Goal: Information Seeking & Learning: Learn about a topic

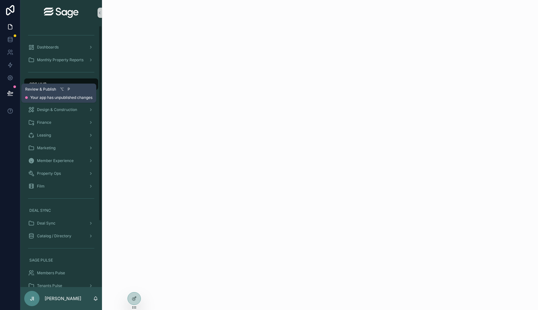
click at [16, 91] on button at bounding box center [10, 93] width 14 height 18
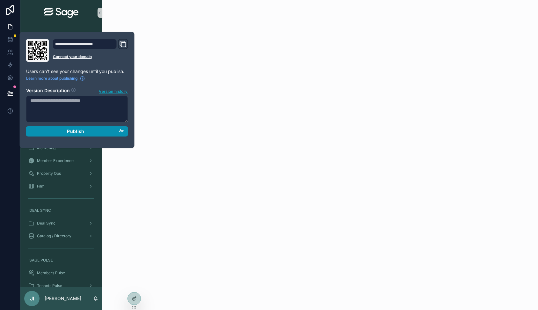
click at [68, 129] on span "Publish" at bounding box center [75, 132] width 17 height 6
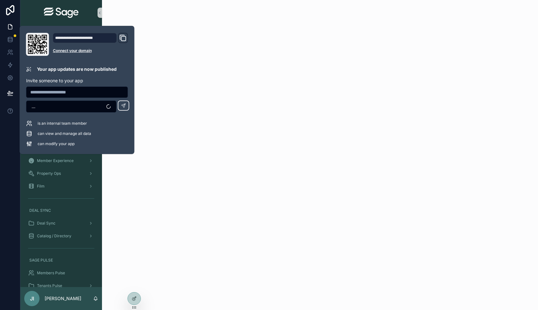
click at [154, 23] on div "scrollable content" at bounding box center [320, 23] width 436 height 46
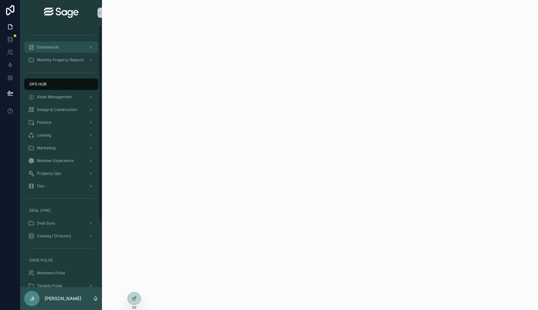
click at [63, 51] on div "Dashboards" at bounding box center [61, 47] width 66 height 10
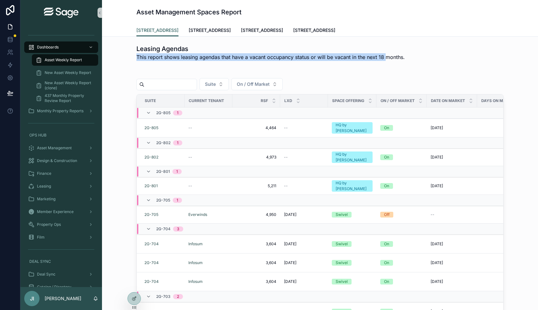
drag, startPoint x: 388, startPoint y: 55, endPoint x: 228, endPoint y: 51, distance: 160.5
click at [228, 51] on div "Leasing Agendas This report shows leasing agendas that have a vacant occupancy …" at bounding box center [270, 52] width 269 height 17
click at [217, 51] on h1 "Leasing Agendas" at bounding box center [270, 48] width 269 height 9
drag, startPoint x: 185, startPoint y: 52, endPoint x: 259, endPoint y: 55, distance: 74.3
click at [259, 55] on div "Leasing Agendas This report shows leasing agendas that have a vacant occupancy …" at bounding box center [270, 52] width 269 height 17
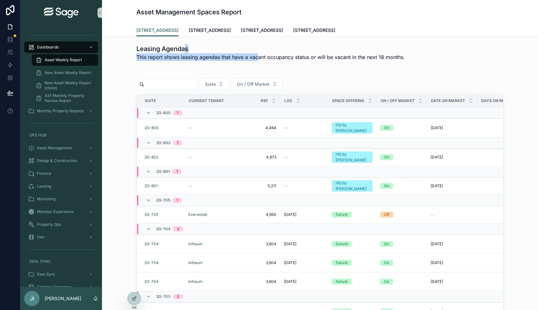
click at [259, 55] on span "This report shows leasing agendas that have a vacant occupancy status or will b…" at bounding box center [270, 57] width 269 height 8
click at [78, 74] on span "New Asset Weekly Report" at bounding box center [68, 72] width 47 height 5
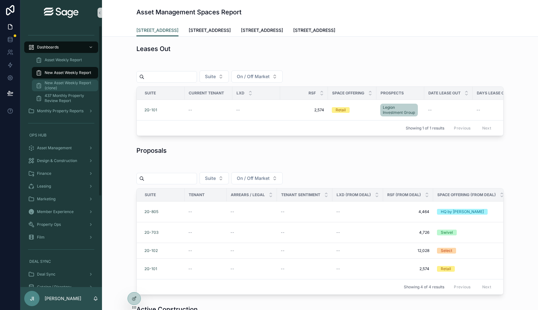
click at [70, 84] on span "New Asset Weekly Report (clone)" at bounding box center [68, 85] width 47 height 10
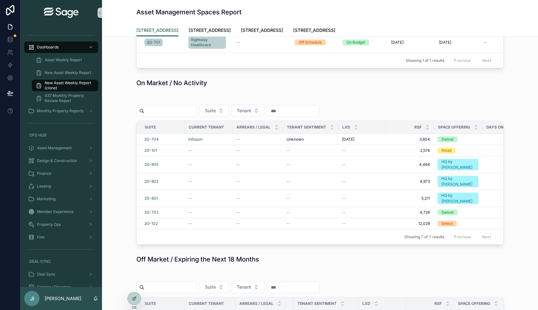
scroll to position [539, 0]
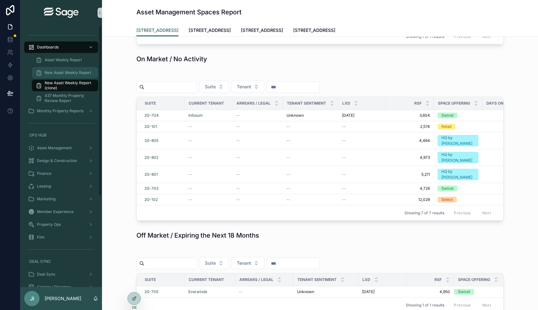
click at [74, 71] on span "New Asset Weekly Report" at bounding box center [68, 72] width 47 height 5
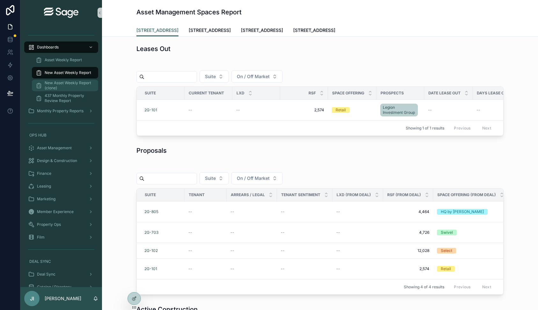
click at [76, 82] on span "New Asset Weekly Report (clone)" at bounding box center [68, 85] width 47 height 10
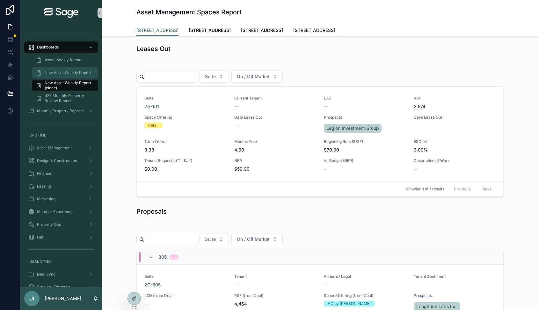
click at [78, 72] on span "New Asset Weekly Report" at bounding box center [68, 72] width 47 height 5
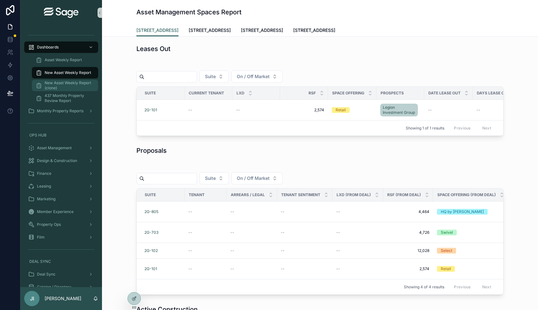
click at [78, 82] on span "New Asset Weekly Report (clone)" at bounding box center [68, 85] width 47 height 10
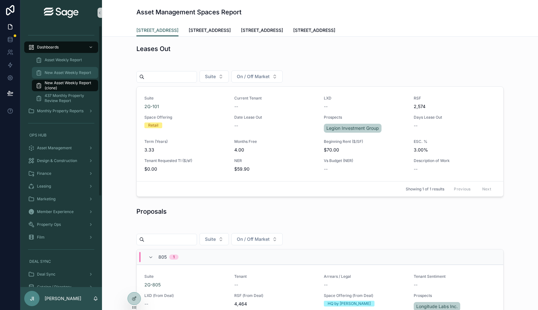
click at [80, 71] on span "New Asset Weekly Report" at bounding box center [68, 72] width 47 height 5
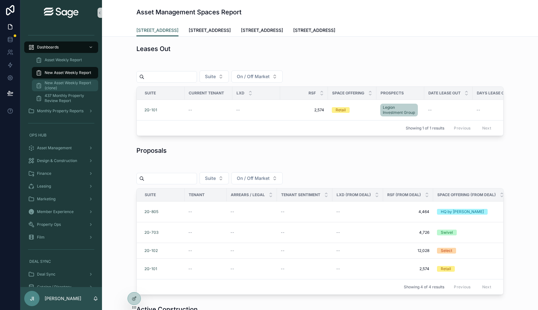
click at [79, 82] on span "New Asset Weekly Report (clone)" at bounding box center [68, 85] width 47 height 10
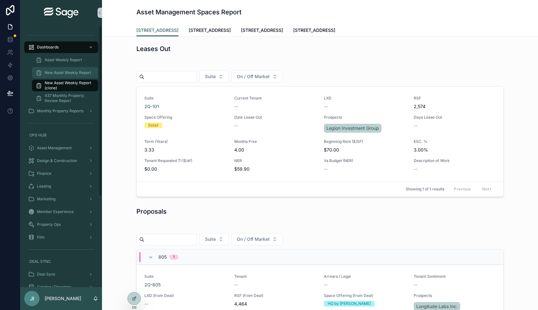
click at [88, 68] on div "New Asset Weekly Report" at bounding box center [65, 73] width 59 height 10
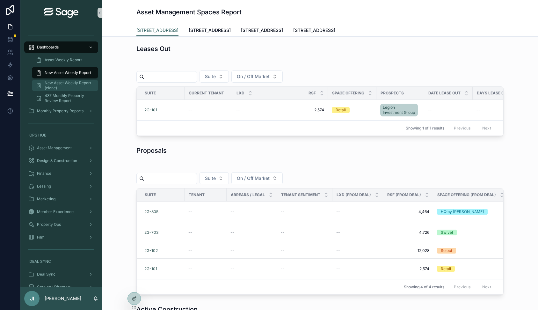
click at [84, 84] on span "New Asset Weekly Report (clone)" at bounding box center [68, 85] width 47 height 10
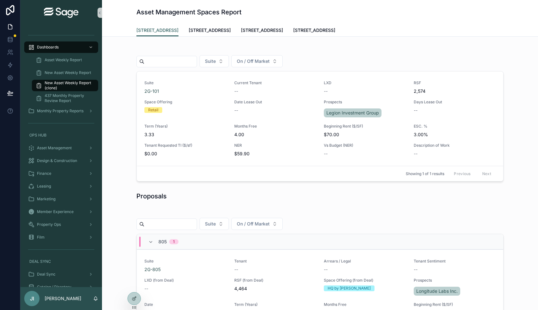
scroll to position [16, 0]
click at [266, 62] on span "On / Off Market" at bounding box center [253, 61] width 33 height 6
click at [323, 57] on div "Suite On / Off Market" at bounding box center [319, 61] width 367 height 12
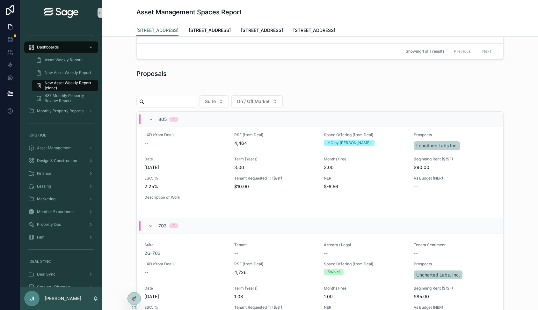
scroll to position [139, 0]
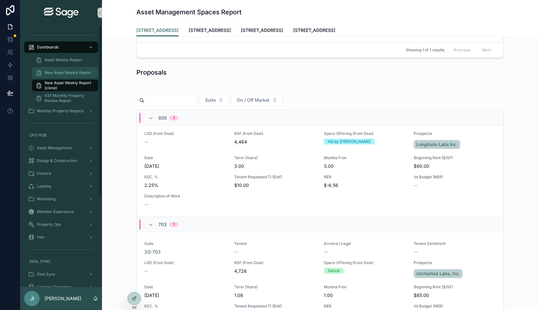
click at [75, 75] on span "New Asset Weekly Report" at bounding box center [68, 72] width 47 height 5
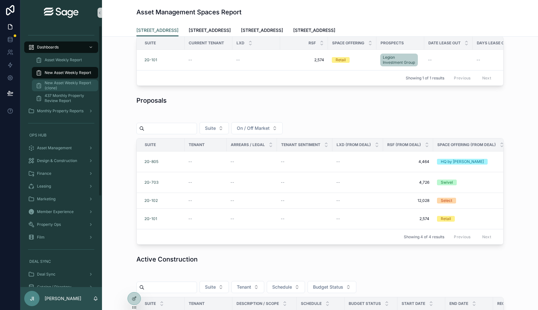
click at [70, 88] on span "New Asset Weekly Report (clone)" at bounding box center [68, 85] width 47 height 10
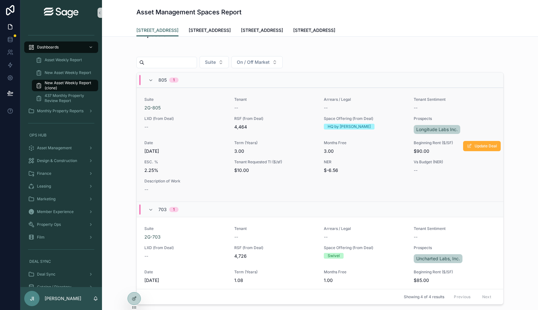
scroll to position [150, 0]
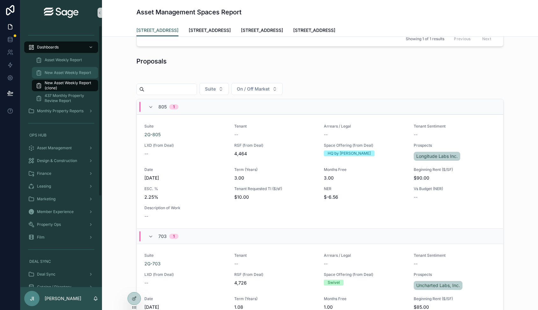
click at [88, 73] on span "New Asset Weekly Report" at bounding box center [68, 72] width 47 height 5
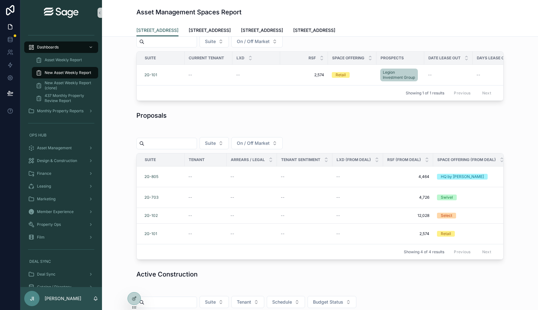
scroll to position [39, 0]
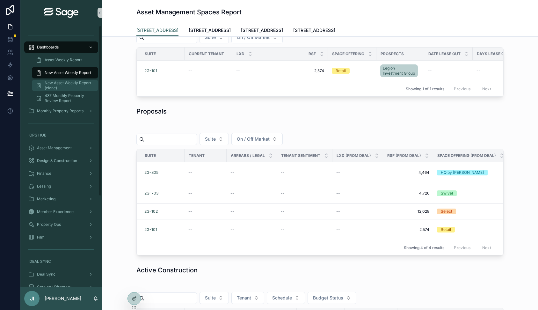
click at [77, 84] on span "New Asset Weekly Report (clone)" at bounding box center [68, 85] width 47 height 10
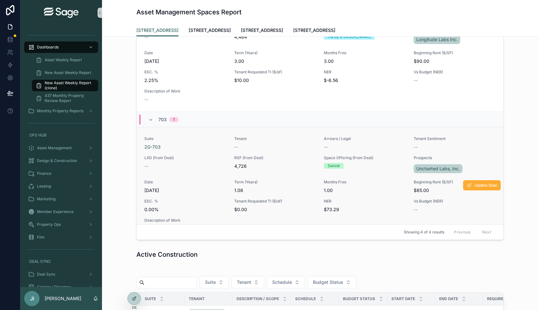
scroll to position [15, 0]
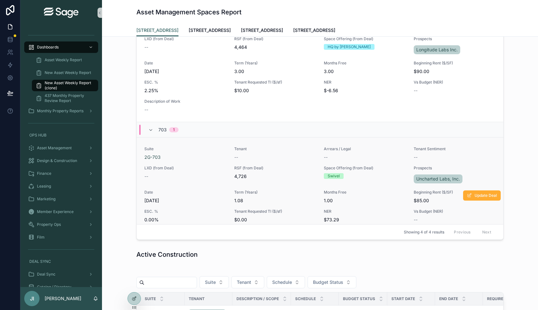
click at [391, 180] on div "Space Offering (from Deal) Swivel" at bounding box center [365, 175] width 82 height 19
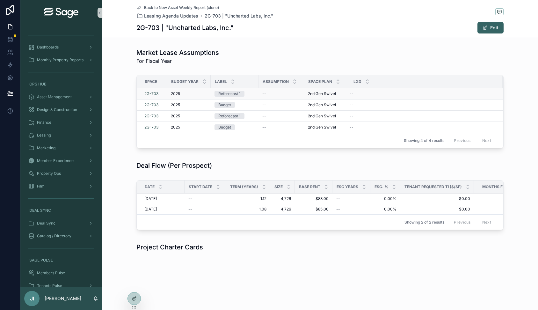
click at [238, 93] on div "Reforecast 1" at bounding box center [229, 94] width 22 height 6
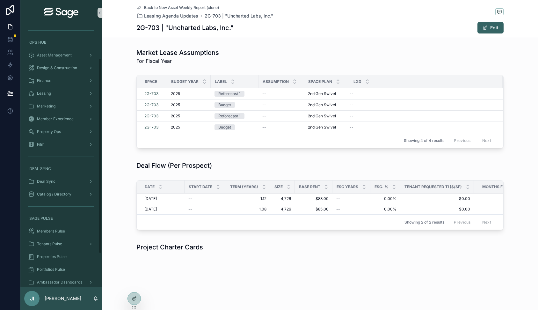
scroll to position [54, 0]
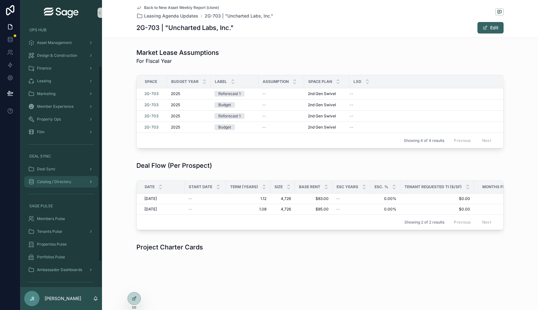
click at [70, 183] on span "Catalog / Directory" at bounding box center [54, 181] width 34 height 5
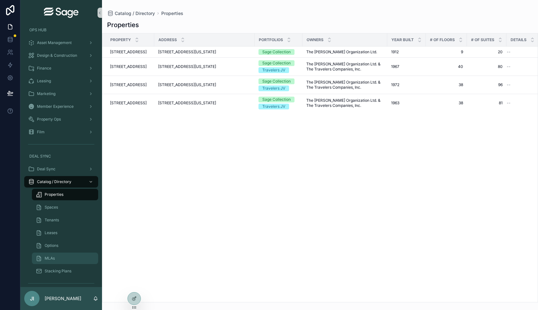
click at [72, 255] on div "MLAs" at bounding box center [65, 258] width 59 height 10
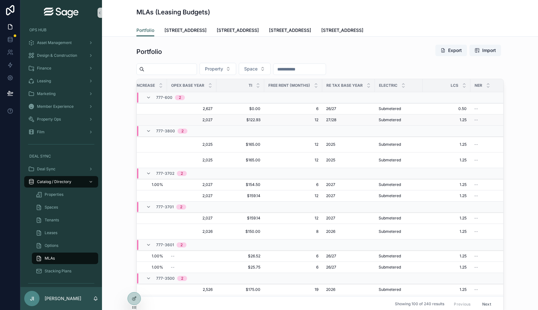
scroll to position [0, 951]
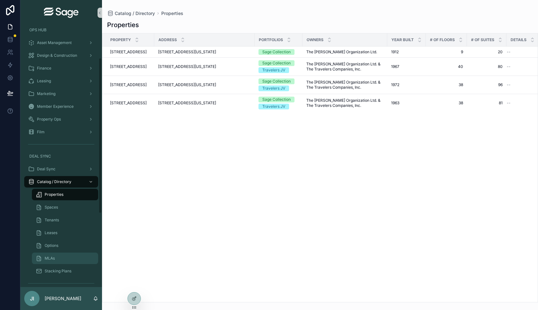
click at [56, 256] on div "MLAs" at bounding box center [65, 258] width 59 height 10
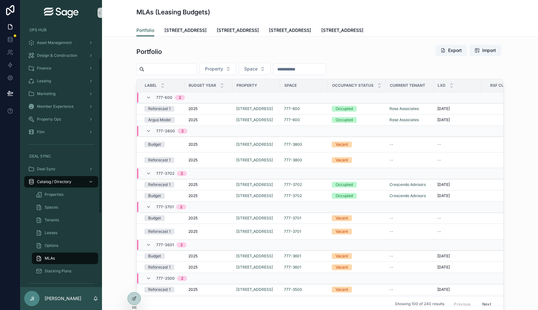
click at [54, 259] on span "MLAs" at bounding box center [50, 258] width 10 height 5
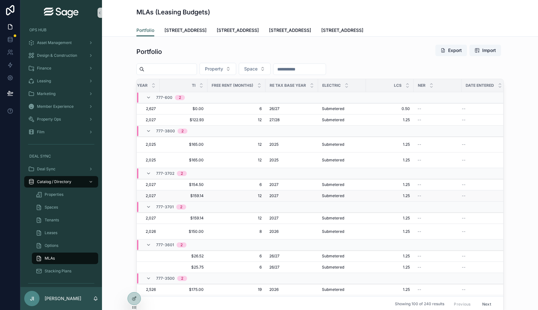
scroll to position [0, 951]
click at [77, 42] on div "Asset Management" at bounding box center [61, 43] width 66 height 10
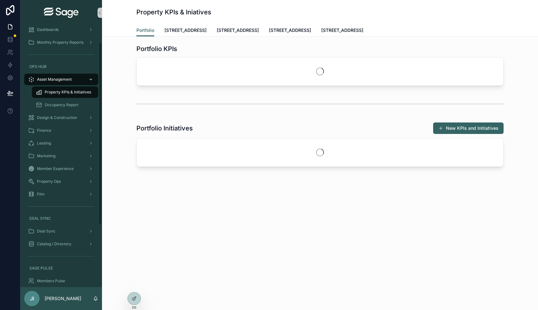
scroll to position [10, 0]
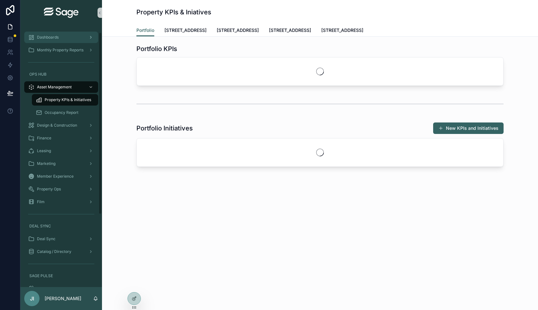
click at [75, 41] on div "Dashboards" at bounding box center [61, 37] width 66 height 10
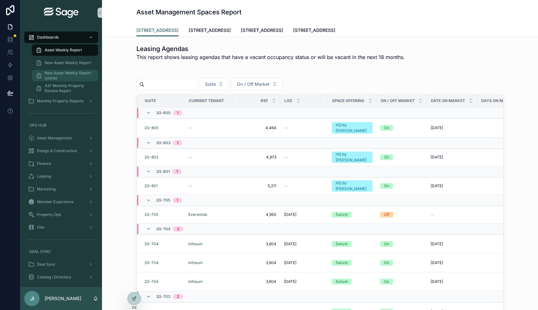
click at [79, 71] on span "New Asset Weekly Report (clone)" at bounding box center [68, 75] width 47 height 10
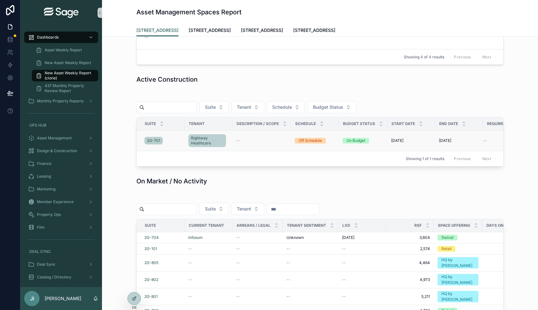
click at [227, 136] on div "Rightway Healthcare" at bounding box center [208, 140] width 40 height 15
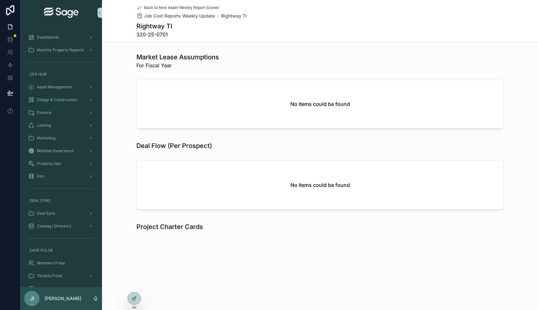
click at [197, 8] on span "Back to New Asset Weekly Report (clone)" at bounding box center [181, 7] width 75 height 5
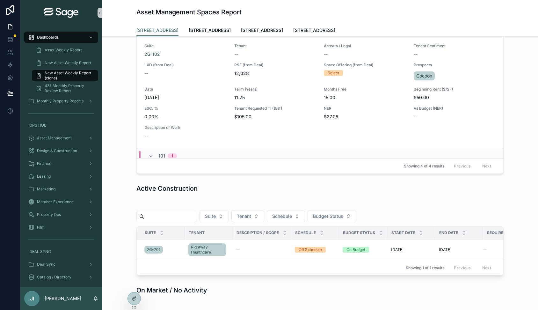
scroll to position [362, 0]
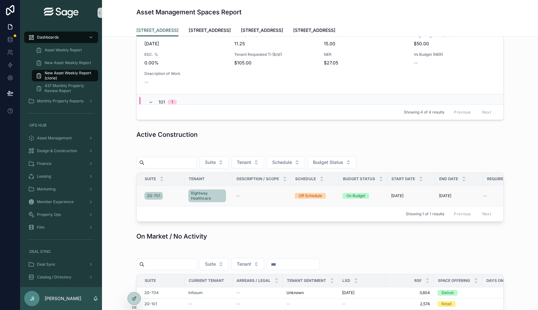
click at [307, 192] on td "Off Schedule" at bounding box center [315, 196] width 48 height 21
click at [328, 195] on div "Off Schedule" at bounding box center [315, 196] width 40 height 6
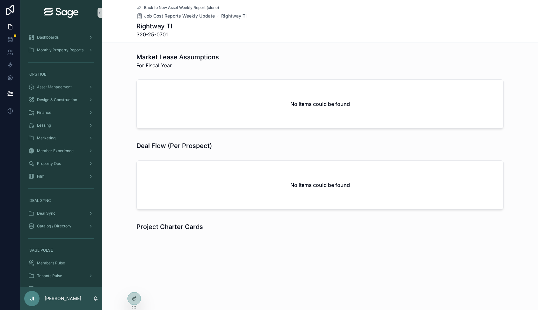
click at [186, 8] on span "Back to New Asset Weekly Report (clone)" at bounding box center [181, 7] width 75 height 5
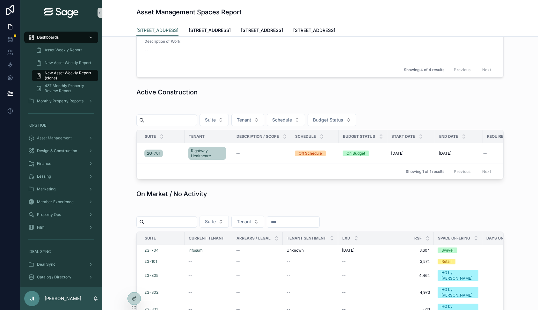
scroll to position [413, 0]
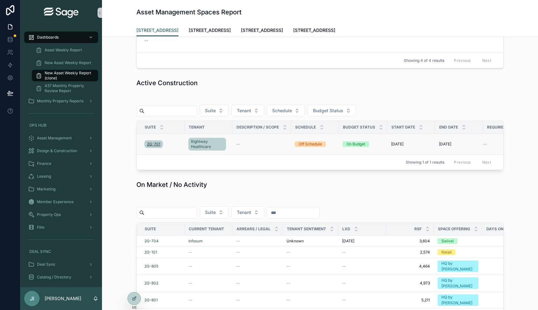
click at [155, 145] on span "2G-701" at bounding box center [153, 144] width 13 height 5
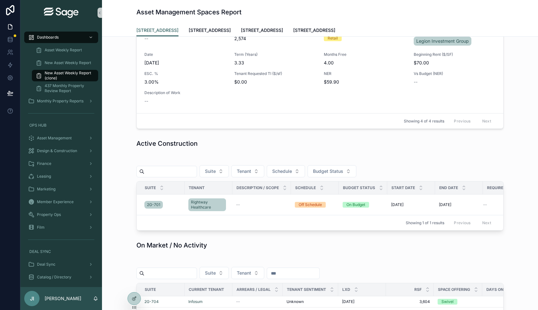
scroll to position [351, 0]
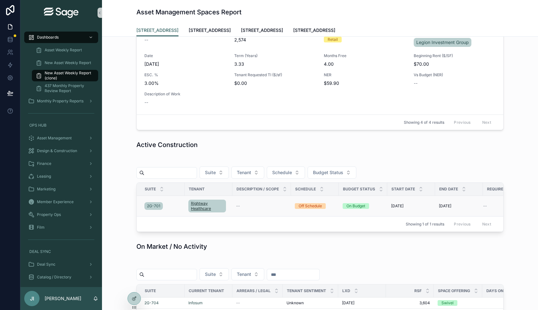
click at [198, 204] on span "Rightway Healthcare" at bounding box center [207, 206] width 33 height 10
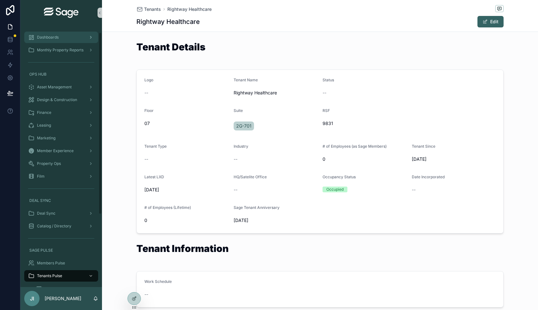
click at [61, 40] on div "Dashboards" at bounding box center [61, 37] width 66 height 10
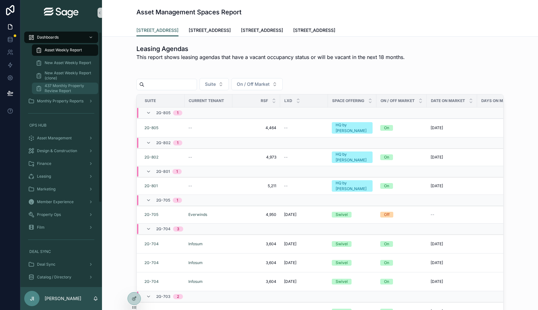
click at [85, 83] on span "437 Monthly Property Review Report" at bounding box center [68, 88] width 47 height 10
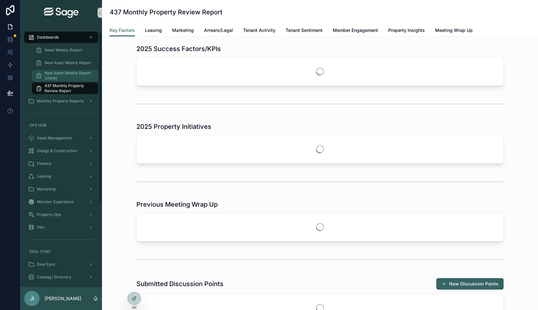
click at [84, 77] on span "New Asset Weekly Report (clone)" at bounding box center [68, 75] width 47 height 10
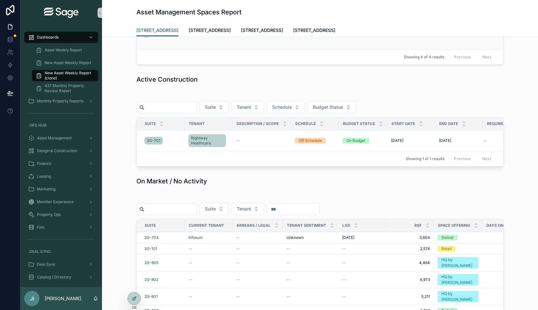
scroll to position [417, 0]
click at [209, 132] on div "Rightway Healthcare" at bounding box center [208, 139] width 40 height 15
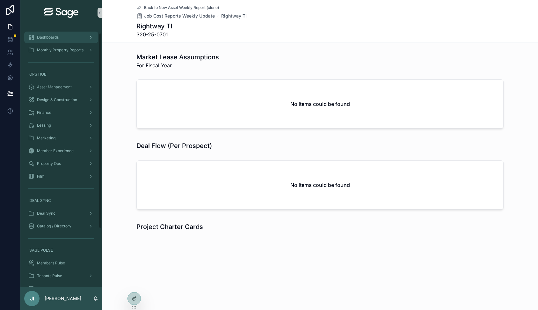
click at [72, 40] on div "Dashboards" at bounding box center [61, 37] width 66 height 10
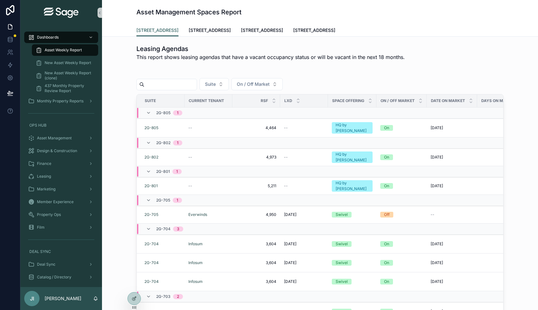
click at [82, 69] on div "New Asset Weekly Report (clone)" at bounding box center [65, 75] width 74 height 13
click at [81, 77] on span "New Asset Weekly Report (clone)" at bounding box center [68, 75] width 47 height 10
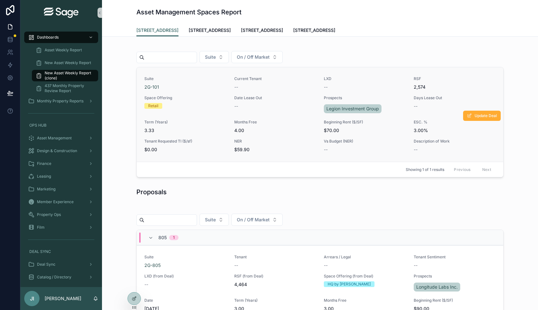
scroll to position [16, 0]
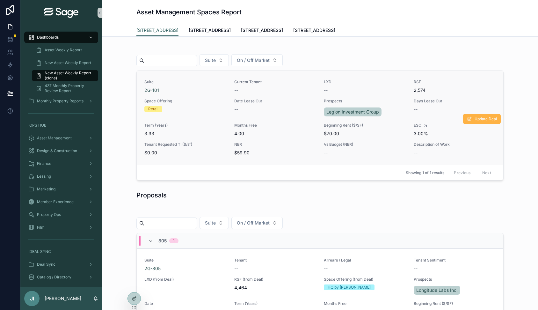
click at [482, 122] on button "Update Deal" at bounding box center [482, 119] width 38 height 10
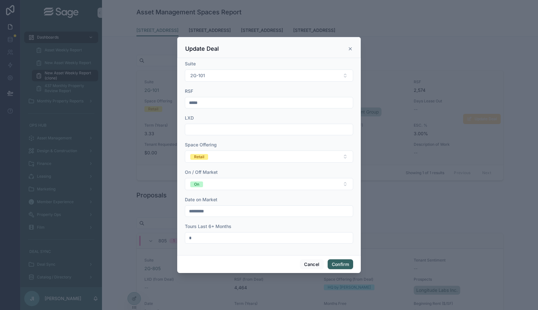
click at [353, 50] on div "Update Deal" at bounding box center [269, 47] width 184 height 21
click at [350, 48] on icon at bounding box center [350, 48] width 5 height 5
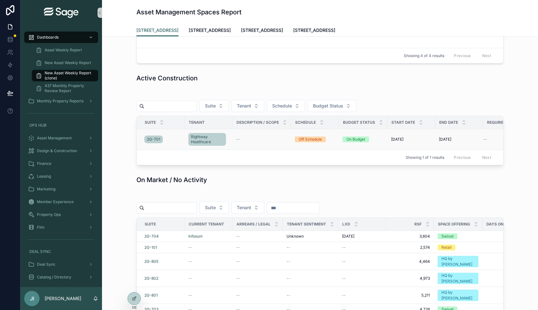
scroll to position [433, 0]
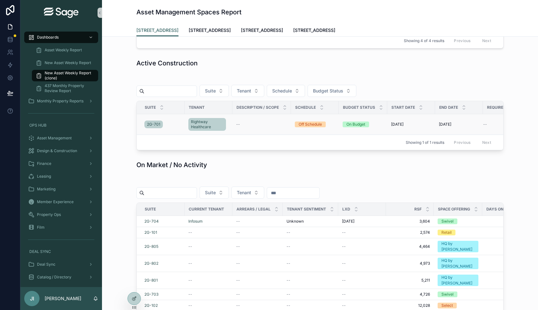
click at [316, 125] on div "Off Schedule" at bounding box center [310, 124] width 23 height 6
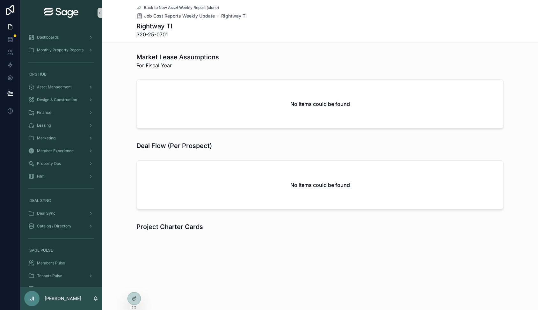
click at [192, 7] on span "Back to New Asset Weekly Report (clone)" at bounding box center [181, 7] width 75 height 5
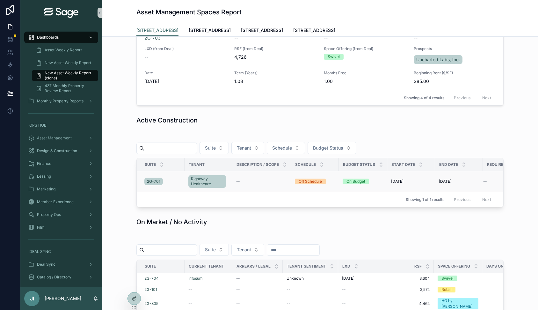
scroll to position [0, 0]
click at [227, 176] on div "Rightway Healthcare" at bounding box center [208, 181] width 40 height 15
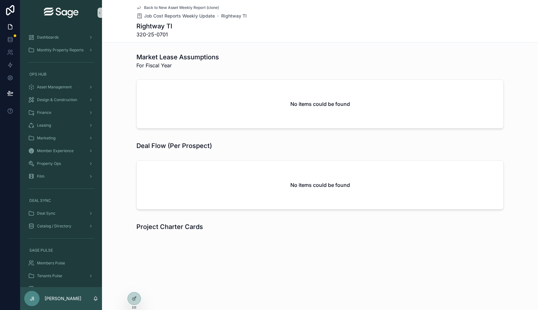
click at [187, 7] on span "Back to New Asset Weekly Report (clone)" at bounding box center [181, 7] width 75 height 5
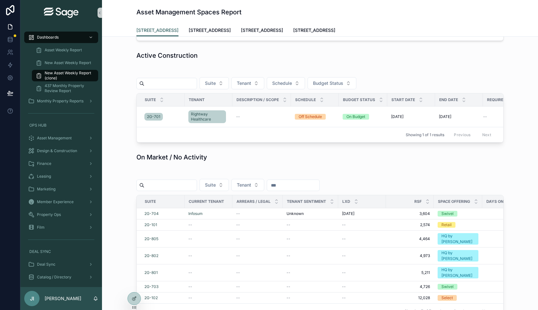
scroll to position [439, 0]
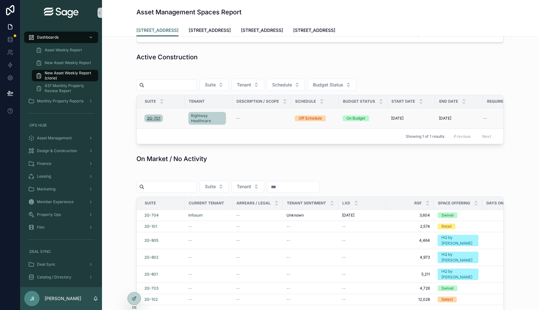
click at [153, 117] on span "2G-701" at bounding box center [153, 118] width 13 height 5
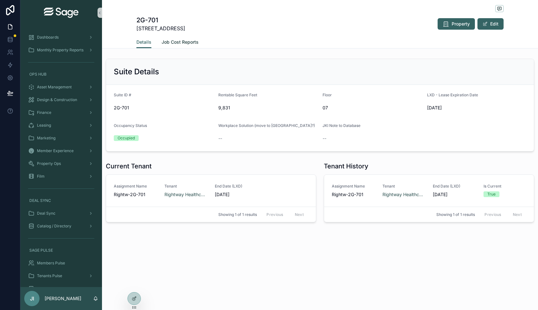
click at [173, 44] on span "Job Cost Reports" at bounding box center [180, 42] width 37 height 6
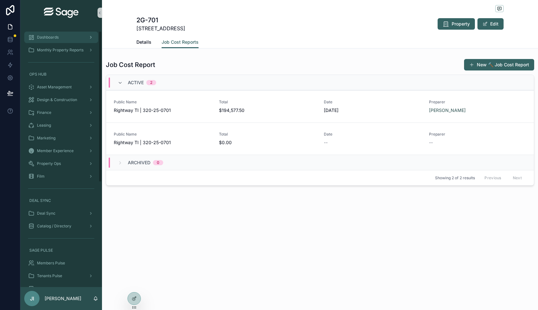
click at [65, 37] on div "Dashboards" at bounding box center [61, 37] width 66 height 10
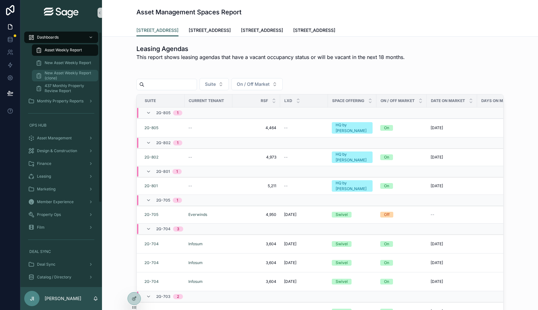
click at [76, 72] on span "New Asset Weekly Report (clone)" at bounding box center [68, 75] width 47 height 10
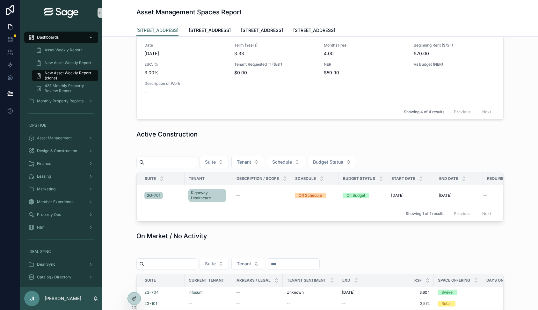
scroll to position [380, 0]
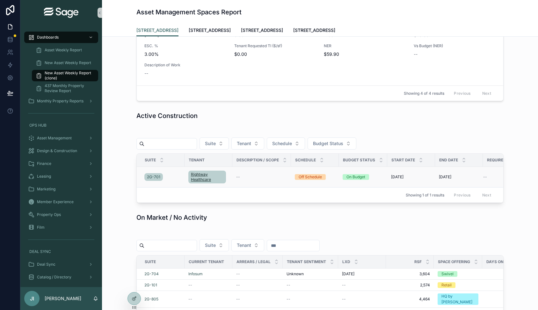
click at [202, 173] on span "Rightway Healthcare" at bounding box center [207, 177] width 33 height 10
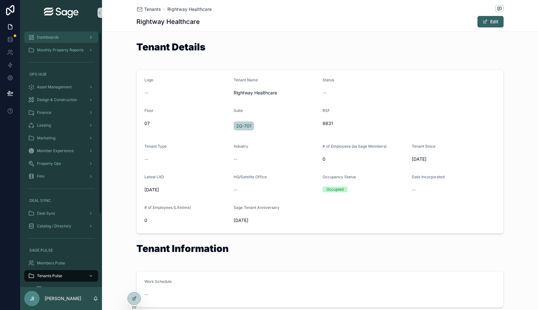
click at [56, 40] on div "Dashboards" at bounding box center [61, 37] width 66 height 10
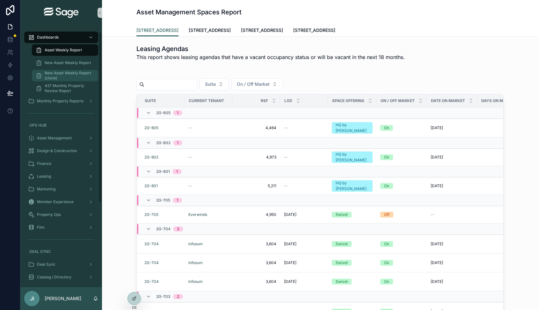
click at [77, 74] on span "New Asset Weekly Report (clone)" at bounding box center [68, 75] width 47 height 10
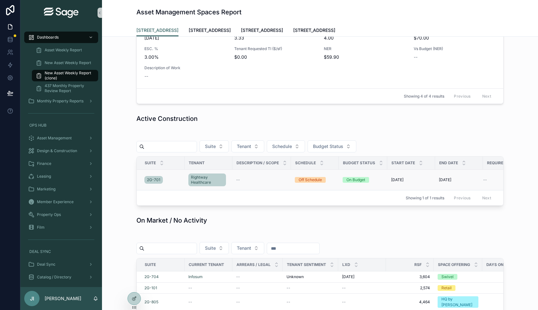
scroll to position [382, 0]
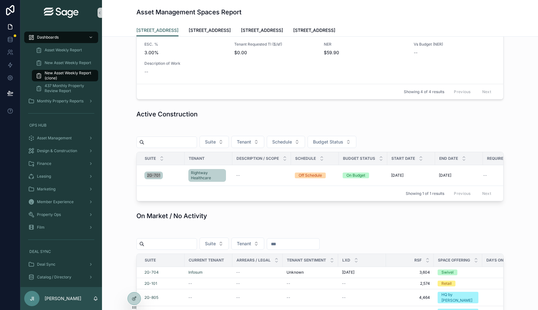
drag, startPoint x: 152, startPoint y: 177, endPoint x: 179, endPoint y: 0, distance: 179.3
click at [0, 0] on div "Dashboards Asset Weekly Report New Asset Weekly Report New Asset Weekly Report …" at bounding box center [269, 155] width 538 height 310
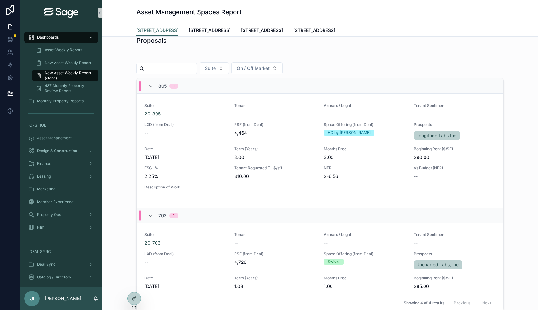
scroll to position [182, 0]
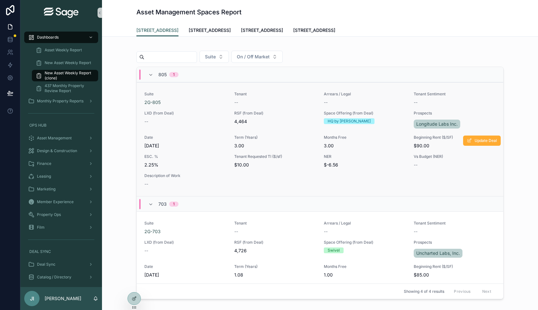
click at [288, 100] on div "--" at bounding box center [275, 102] width 82 height 6
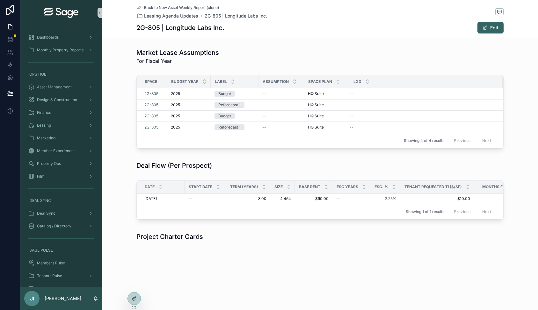
click at [173, 5] on div "Back to New Asset Weekly Report (clone) Leasing Agenda Updates 2G-805 | Longitu…" at bounding box center [319, 19] width 367 height 38
click at [174, 6] on span "Back to New Asset Weekly Report (clone)" at bounding box center [181, 7] width 75 height 5
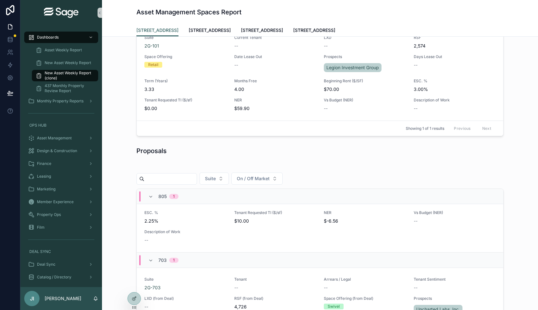
scroll to position [60, 0]
click at [305, 26] on link "[STREET_ADDRESS]" at bounding box center [314, 31] width 42 height 13
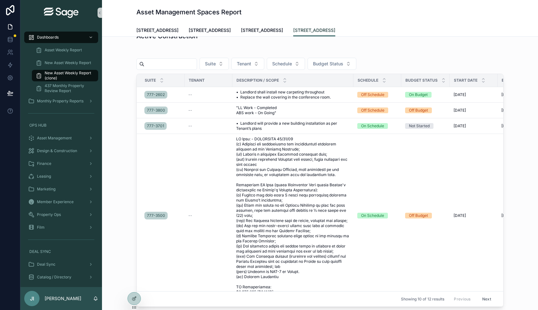
scroll to position [397, 0]
click at [63, 148] on span "Design & Construction" at bounding box center [57, 150] width 40 height 5
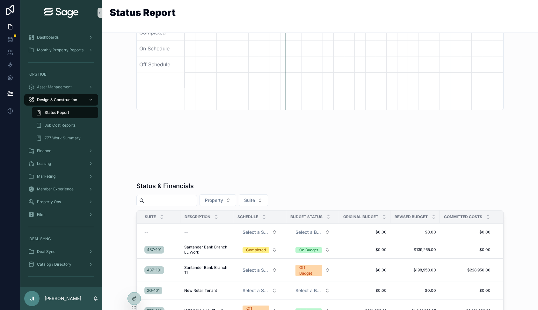
scroll to position [59, 0]
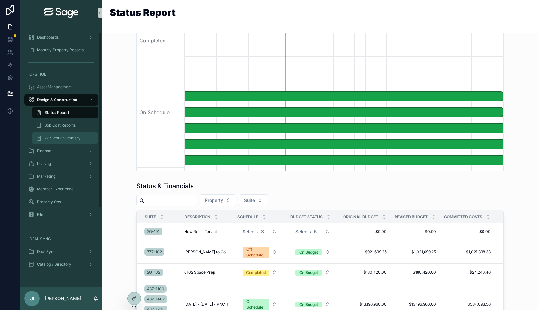
click at [75, 138] on span "777 Work Summary" at bounding box center [63, 138] width 36 height 5
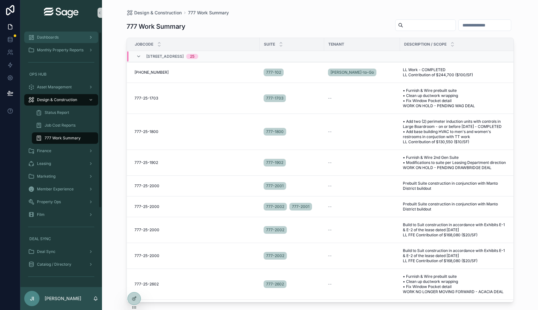
click at [80, 38] on div "Dashboards" at bounding box center [61, 37] width 66 height 10
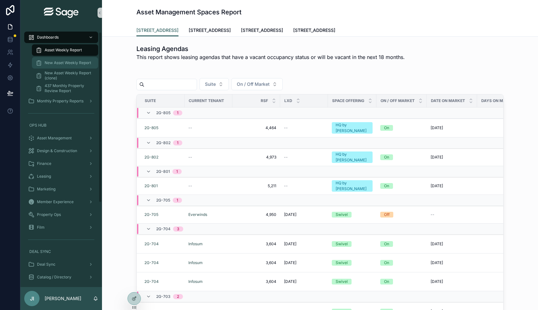
click at [57, 64] on span "New Asset Weekly Report" at bounding box center [68, 62] width 47 height 5
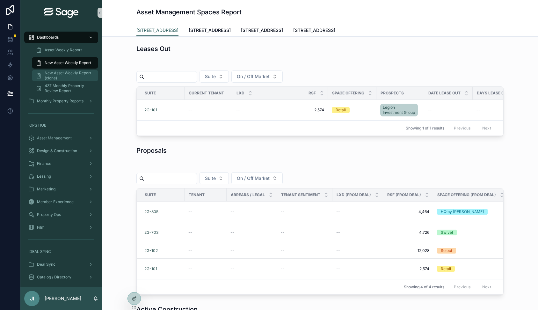
click at [79, 76] on span "New Asset Weekly Report (clone)" at bounding box center [68, 75] width 47 height 10
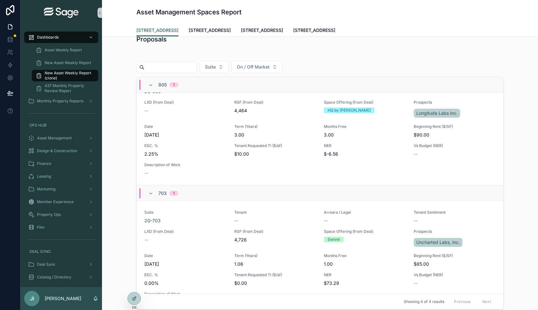
scroll to position [21, 0]
click at [306, 29] on span "[STREET_ADDRESS]" at bounding box center [314, 30] width 42 height 6
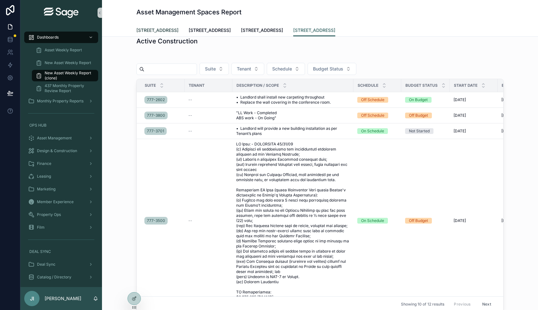
click at [161, 28] on span "[STREET_ADDRESS]" at bounding box center [157, 30] width 42 height 6
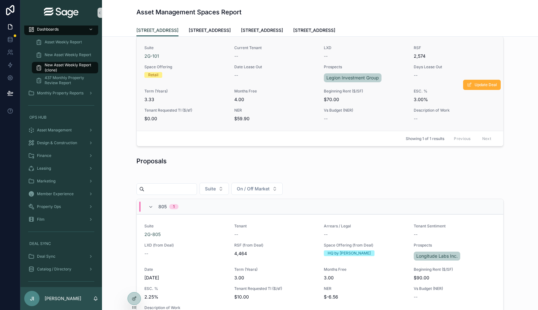
scroll to position [50, 0]
drag, startPoint x: 310, startPoint y: 24, endPoint x: 310, endPoint y: 30, distance: 5.4
click at [310, 25] on link "[STREET_ADDRESS]" at bounding box center [314, 31] width 42 height 13
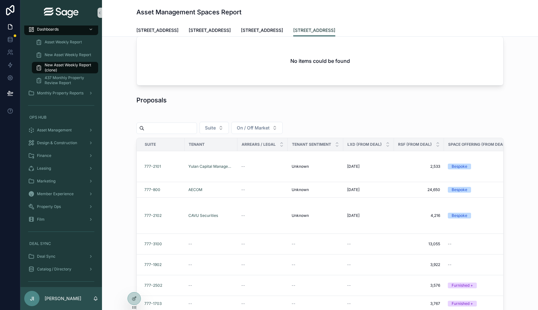
click at [310, 30] on span "[STREET_ADDRESS]" at bounding box center [314, 30] width 42 height 6
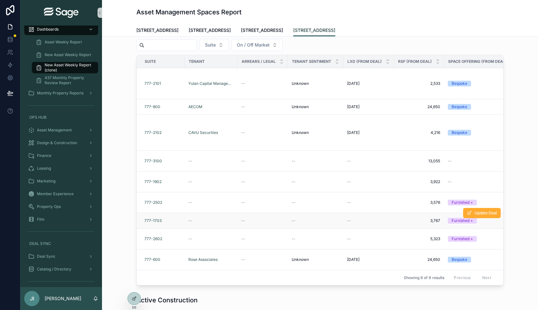
scroll to position [134, 0]
click at [171, 31] on span "[STREET_ADDRESS]" at bounding box center [157, 30] width 42 height 6
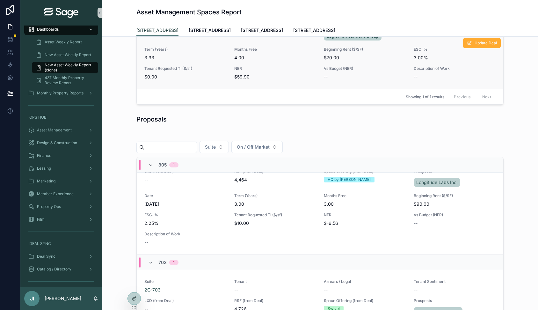
scroll to position [32, 0]
click at [302, 29] on span "[STREET_ADDRESS]" at bounding box center [314, 30] width 42 height 6
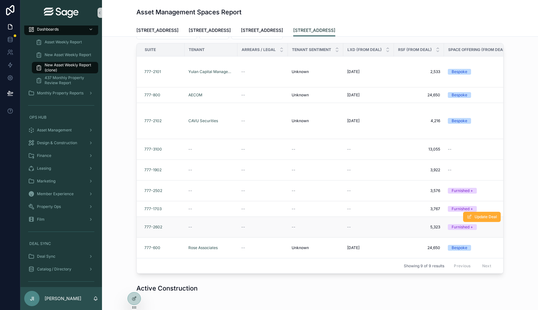
scroll to position [174, 0]
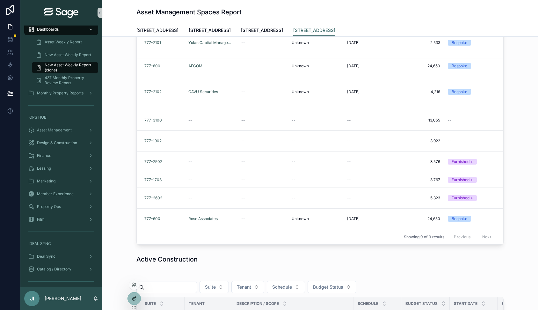
click at [136, 297] on icon at bounding box center [135, 298] width 3 height 3
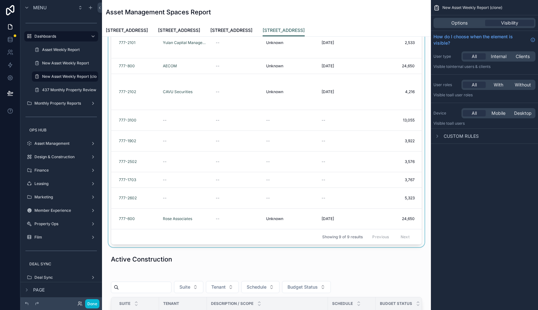
click at [238, 121] on div "scrollable content" at bounding box center [266, 118] width 319 height 259
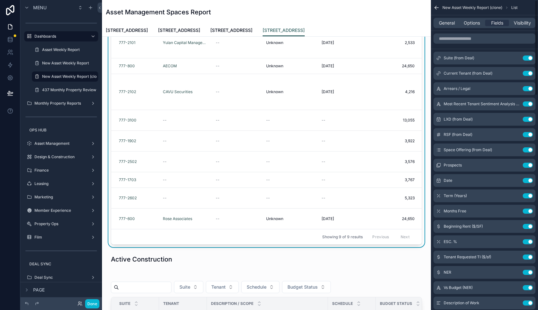
click at [451, 26] on div "General Options Fields Visibility" at bounding box center [485, 23] width 102 height 10
click at [448, 23] on span "General" at bounding box center [447, 23] width 16 height 6
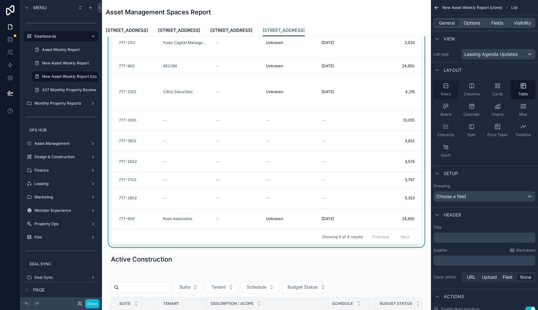
click at [446, 90] on div "Rows" at bounding box center [446, 89] width 25 height 19
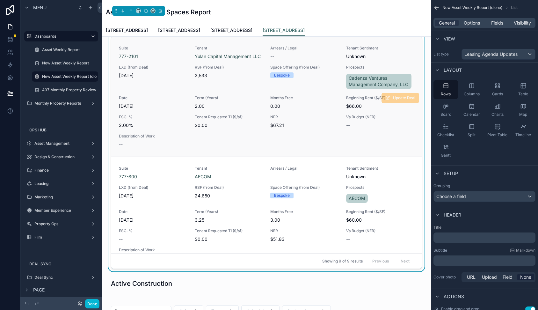
scroll to position [150, 0]
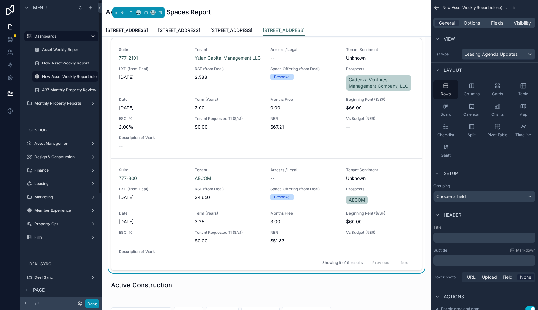
click at [88, 302] on button "Done" at bounding box center [92, 303] width 14 height 9
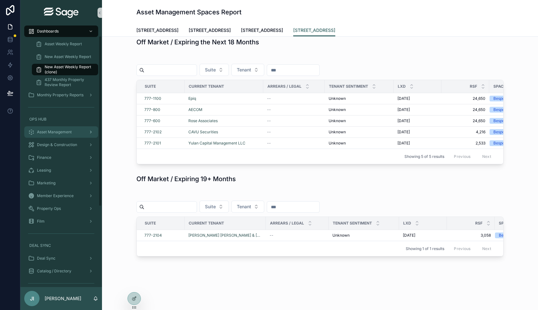
scroll to position [17, 0]
click at [65, 206] on div "Property Ops" at bounding box center [61, 207] width 66 height 10
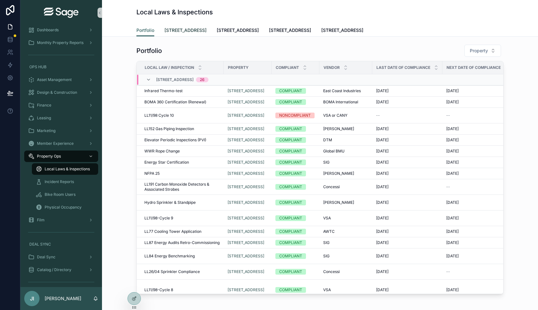
click at [192, 29] on span "[STREET_ADDRESS]" at bounding box center [186, 30] width 42 height 6
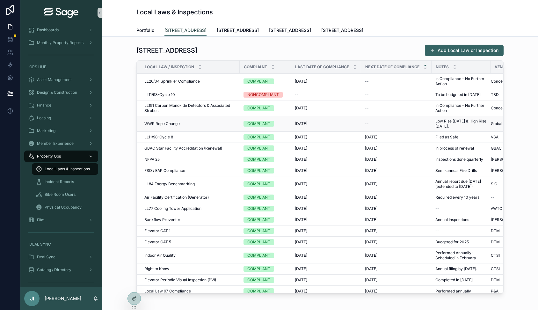
scroll to position [122, 0]
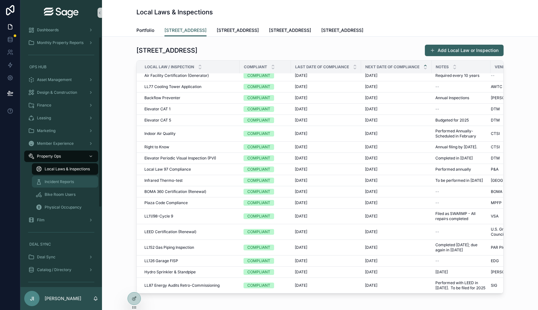
click at [69, 181] on span "Incident Reports" at bounding box center [59, 181] width 29 height 5
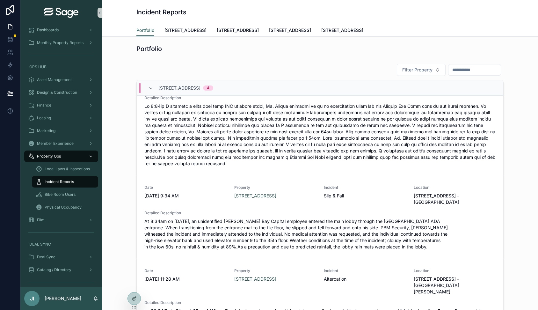
scroll to position [39, 0]
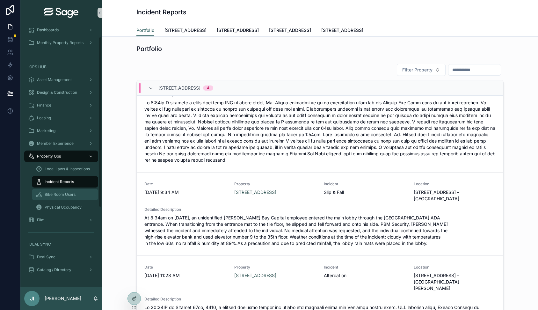
click at [64, 194] on span "Bike Room Users" at bounding box center [60, 194] width 31 height 5
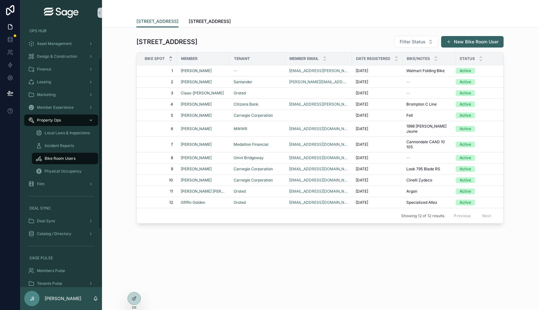
scroll to position [54, 0]
click at [51, 180] on div "Film" at bounding box center [61, 183] width 66 height 10
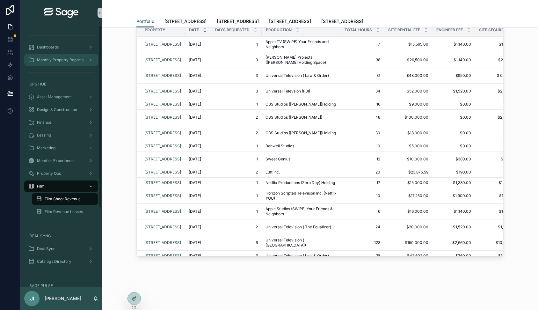
click at [67, 59] on span "Monthly Property Reports" at bounding box center [60, 59] width 47 height 5
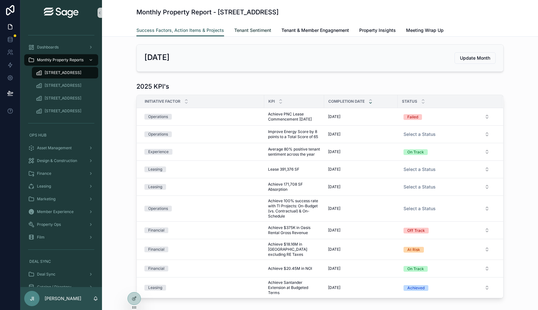
click at [246, 26] on link "Tenant Sentiment" at bounding box center [252, 31] width 37 height 13
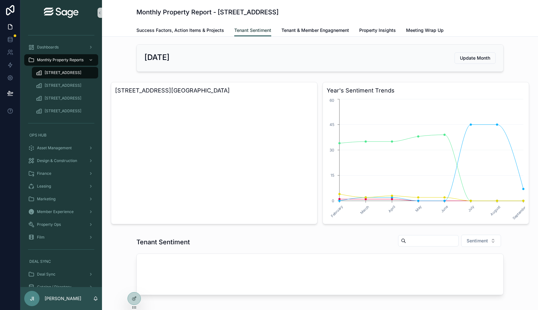
scroll to position [39, 0]
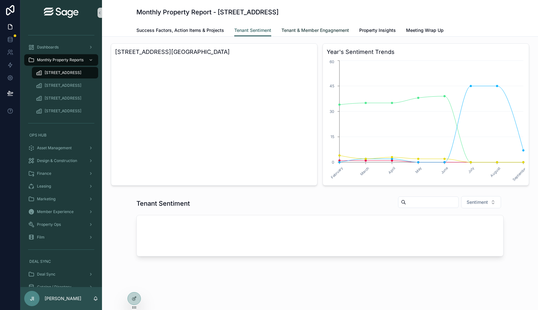
click at [301, 36] on link "Tenant & Member Engagnement" at bounding box center [316, 31] width 68 height 13
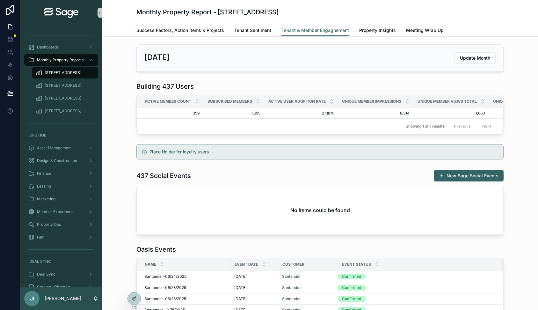
click at [325, 141] on div "[DATE] Update Month Building 437 Users Active Member Count Subscribed Members A…" at bounding box center [320, 252] width 436 height 430
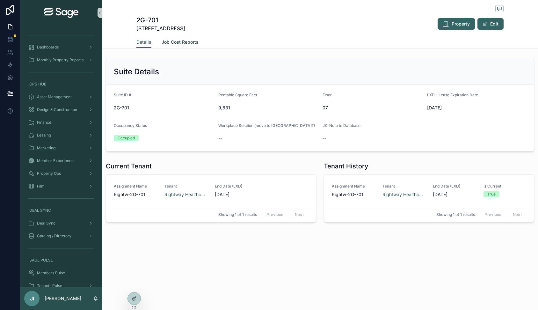
click at [183, 41] on span "Job Cost Reports" at bounding box center [180, 42] width 37 height 6
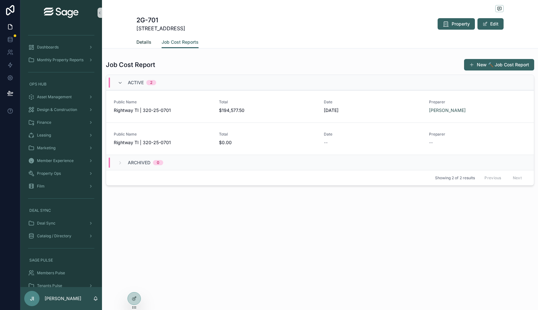
click at [139, 42] on span "Details" at bounding box center [143, 42] width 15 height 6
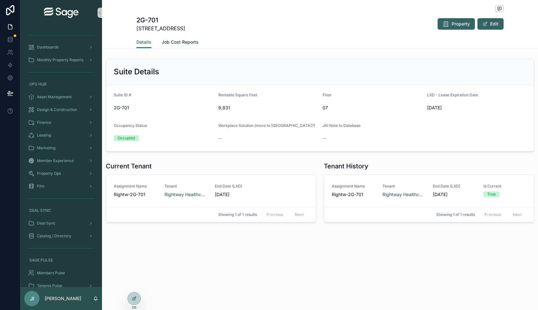
click at [170, 42] on span "Job Cost Reports" at bounding box center [180, 42] width 37 height 6
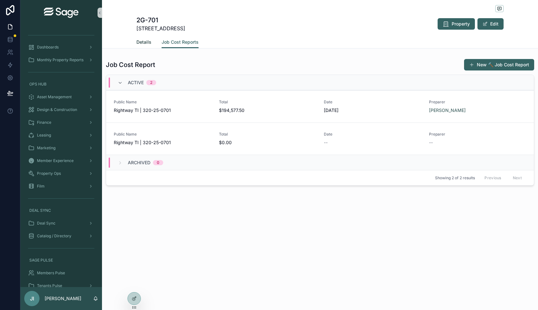
click at [145, 40] on span "Details" at bounding box center [143, 42] width 15 height 6
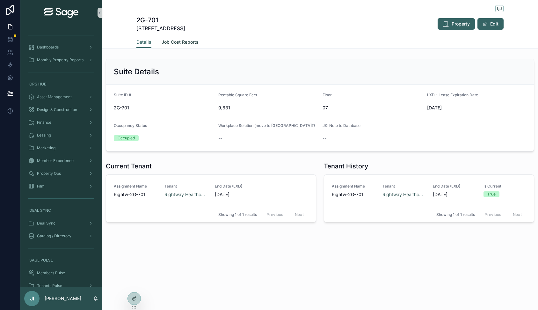
click at [177, 42] on span "Job Cost Reports" at bounding box center [180, 42] width 37 height 6
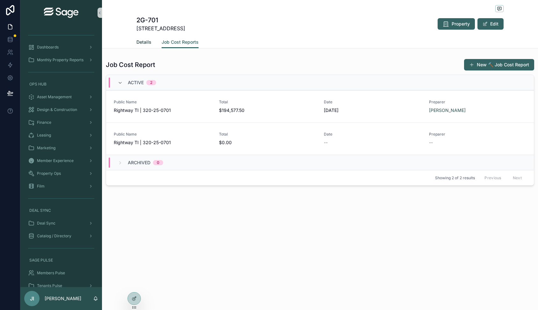
click at [143, 42] on span "Details" at bounding box center [143, 42] width 15 height 6
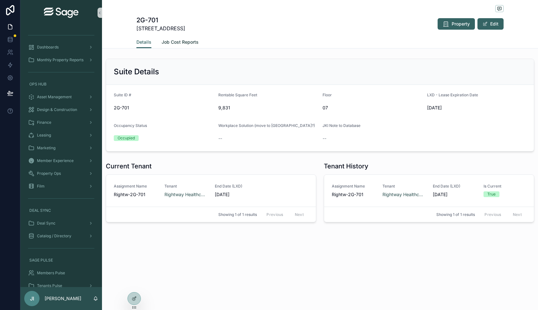
click at [178, 44] on span "Job Cost Reports" at bounding box center [180, 42] width 37 height 6
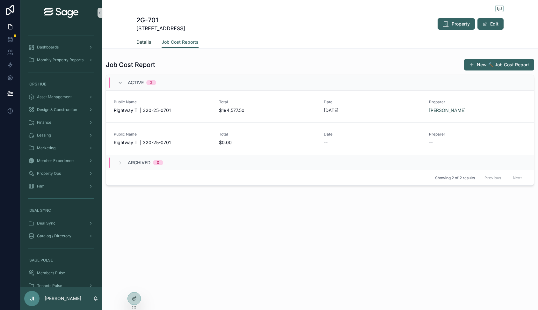
click at [149, 46] on link "Details" at bounding box center [143, 42] width 15 height 13
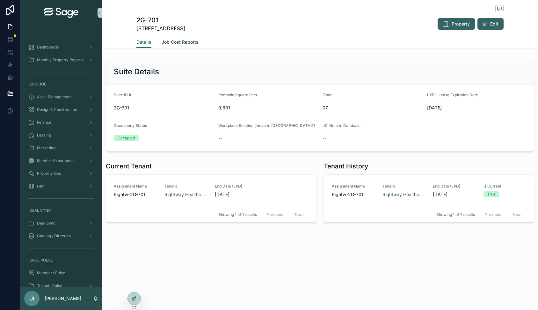
click at [174, 43] on span "Job Cost Reports" at bounding box center [180, 42] width 37 height 6
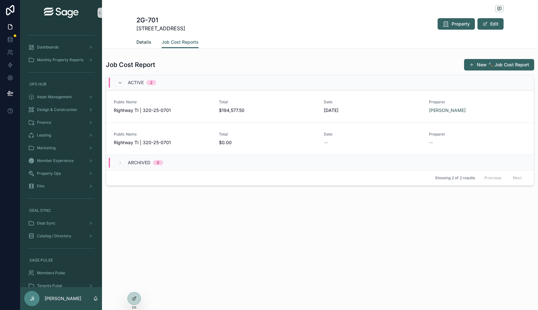
click at [142, 43] on span "Details" at bounding box center [143, 42] width 15 height 6
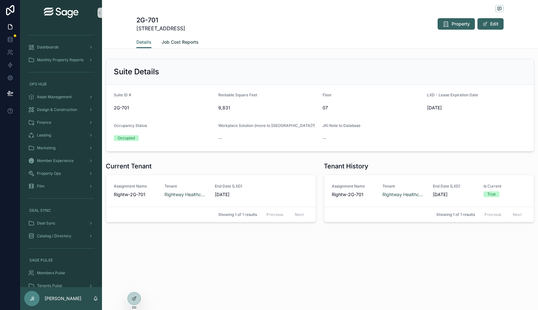
click at [175, 45] on span "Job Cost Reports" at bounding box center [180, 42] width 37 height 6
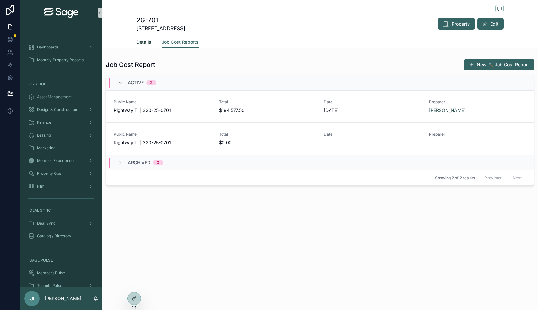
click at [142, 44] on span "Details" at bounding box center [143, 42] width 15 height 6
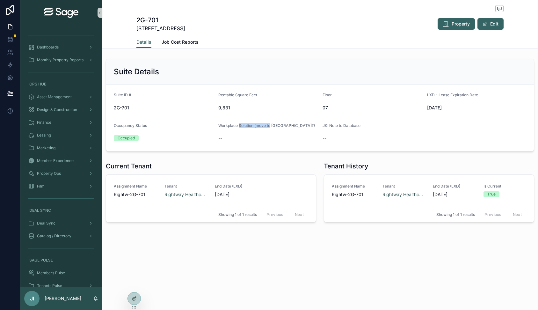
drag, startPoint x: 271, startPoint y: 124, endPoint x: 239, endPoint y: 126, distance: 32.6
click at [239, 126] on span "Workplace Solution (move to [GEOGRAPHIC_DATA]?)" at bounding box center [266, 125] width 97 height 5
click at [233, 126] on span "Workplace Solution (move to [GEOGRAPHIC_DATA]?)" at bounding box center [266, 125] width 97 height 5
drag, startPoint x: 228, startPoint y: 126, endPoint x: 267, endPoint y: 126, distance: 39.5
click at [267, 126] on span "Workplace Solution (move to [GEOGRAPHIC_DATA]?)" at bounding box center [266, 125] width 97 height 5
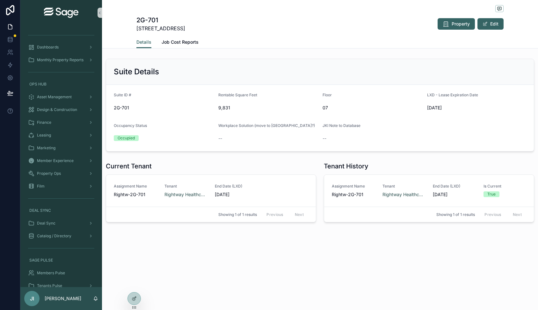
click at [267, 126] on span "Workplace Solution (move to [GEOGRAPHIC_DATA]?)" at bounding box center [266, 125] width 97 height 5
drag, startPoint x: 274, startPoint y: 126, endPoint x: 237, endPoint y: 125, distance: 37.0
click at [237, 125] on span "Workplace Solution (move to [GEOGRAPHIC_DATA]?)" at bounding box center [266, 125] width 97 height 5
click at [71, 47] on div "Dashboards" at bounding box center [61, 47] width 66 height 10
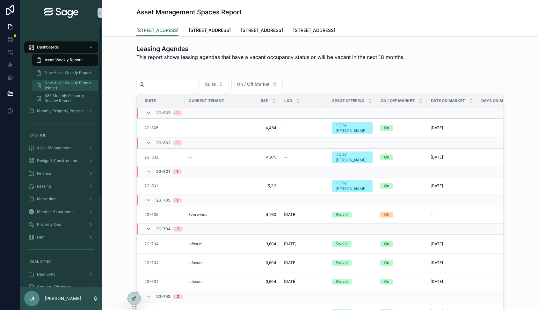
click at [77, 87] on span "New Asset Weekly Report (clone)" at bounding box center [68, 85] width 47 height 10
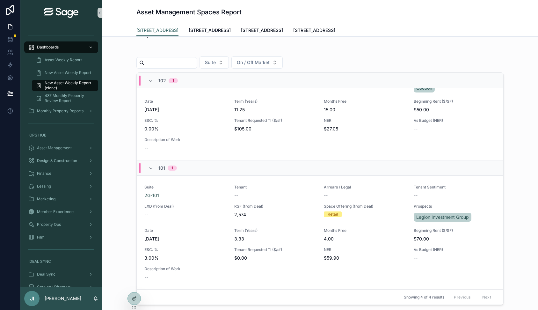
scroll to position [177, 0]
